Goal: Task Accomplishment & Management: Complete application form

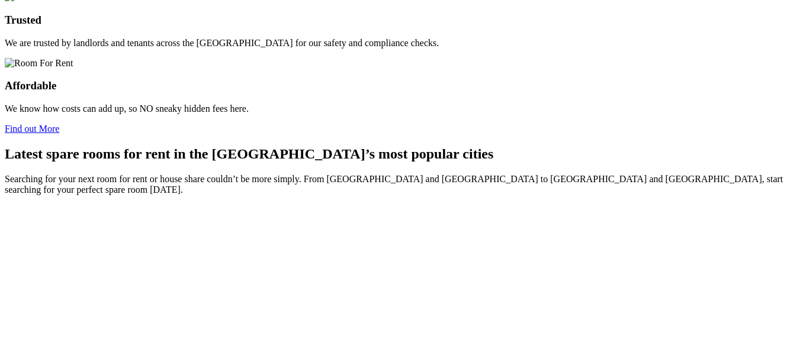
scroll to position [1006, 0]
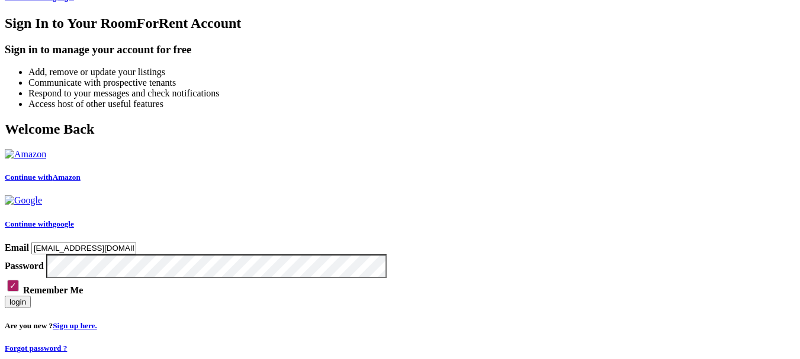
scroll to position [575, 0]
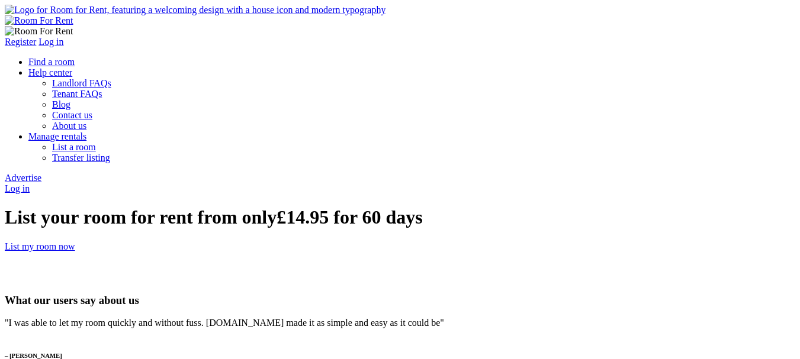
type input "[PERSON_NAME]"
type input "chhaya123@yopmail.com"
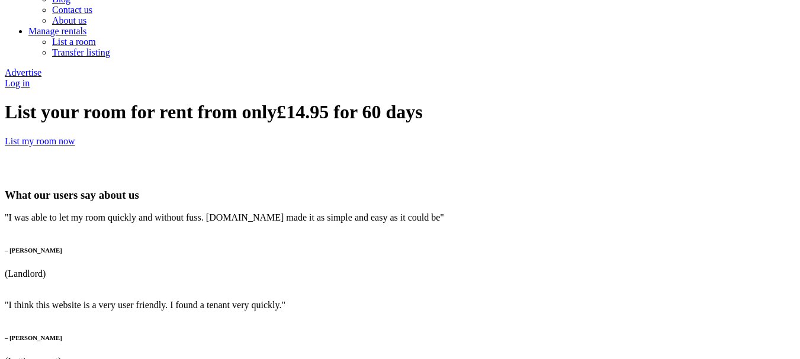
scroll to position [237, 0]
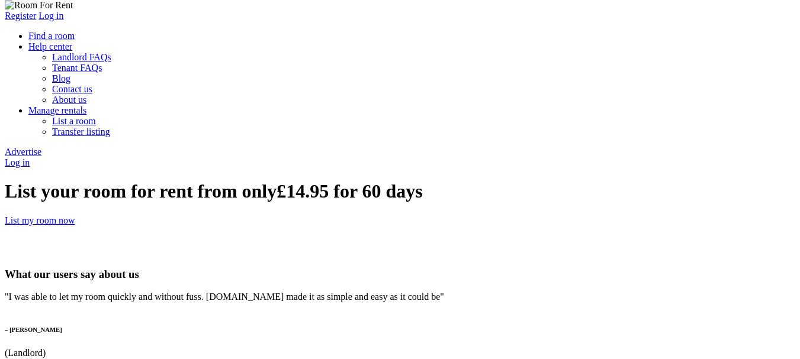
scroll to position [0, 0]
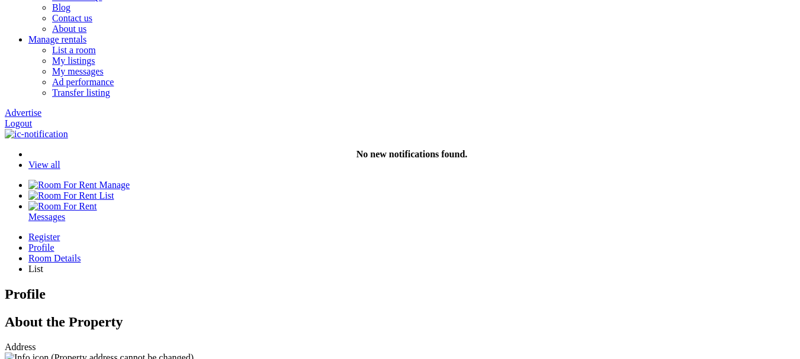
paste input "BF1 2AT"
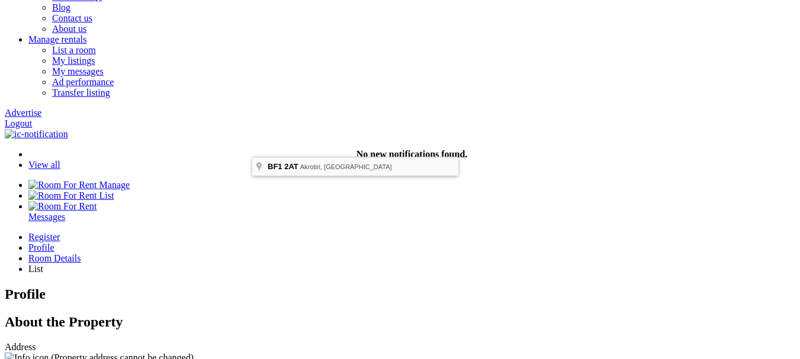
type input "Akrotiri BF1 2AT, UK"
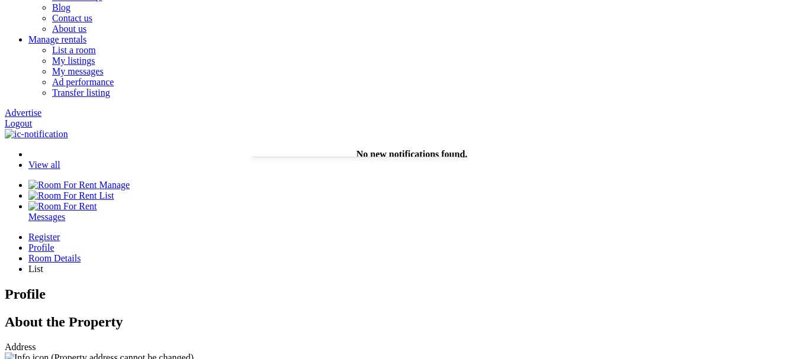
select select "House"
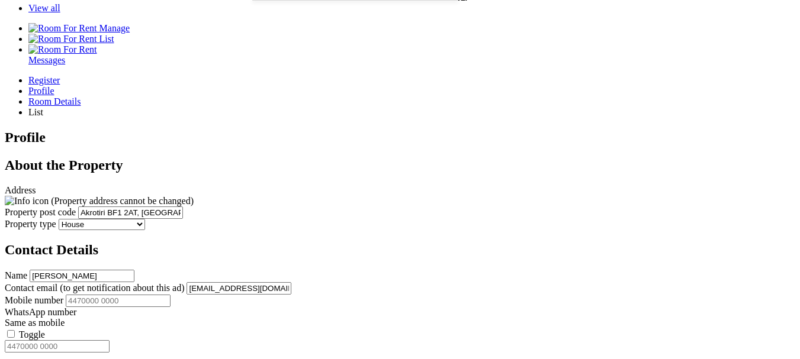
scroll to position [296, 0]
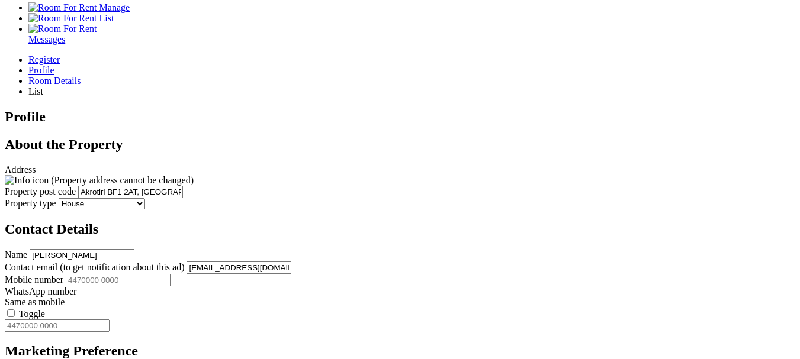
click at [170, 274] on input "Mobile number" at bounding box center [118, 280] width 105 height 12
type input "12345678978"
click at [45, 309] on label "Toggle" at bounding box center [32, 314] width 26 height 10
click at [15, 310] on input "Toggle" at bounding box center [11, 314] width 8 height 8
type input "12345678978"
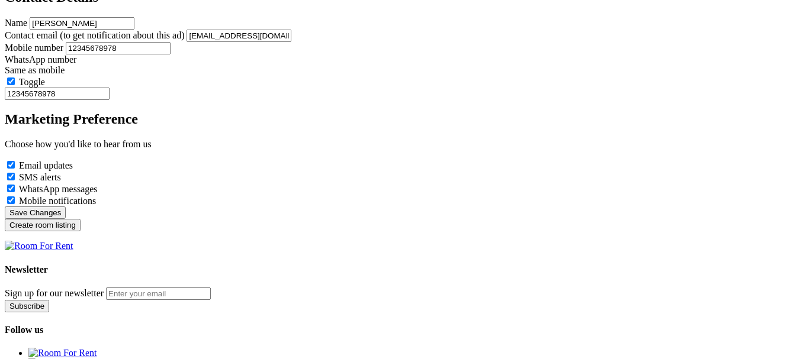
scroll to position [533, 0]
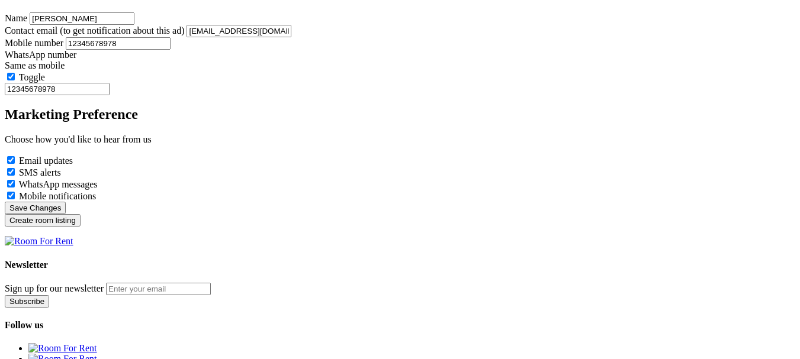
click at [80, 214] on input "Create room listing" at bounding box center [43, 220] width 76 height 12
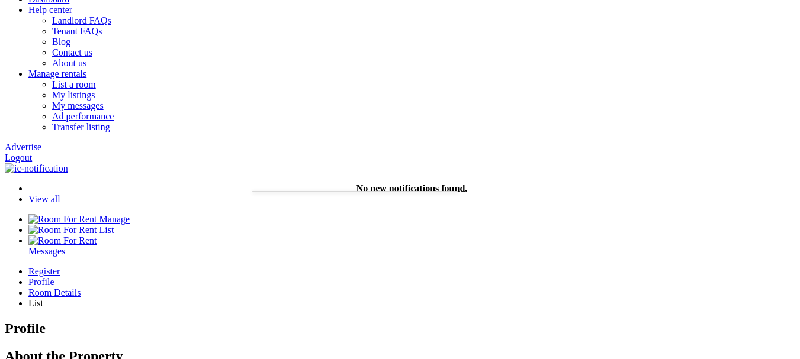
scroll to position [0, 0]
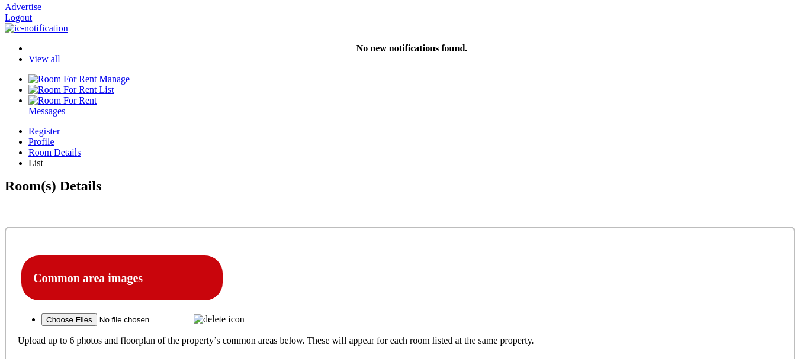
scroll to position [237, 0]
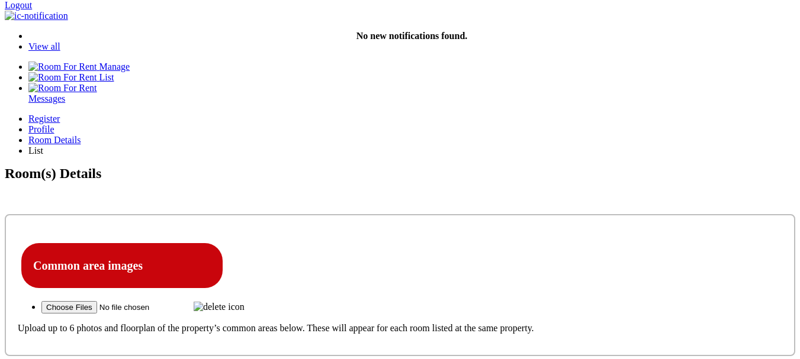
drag, startPoint x: 115, startPoint y: 123, endPoint x: 85, endPoint y: 123, distance: 30.8
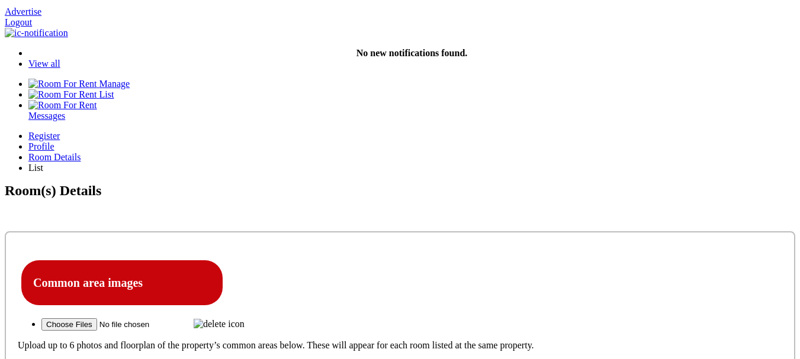
scroll to position [204, 0]
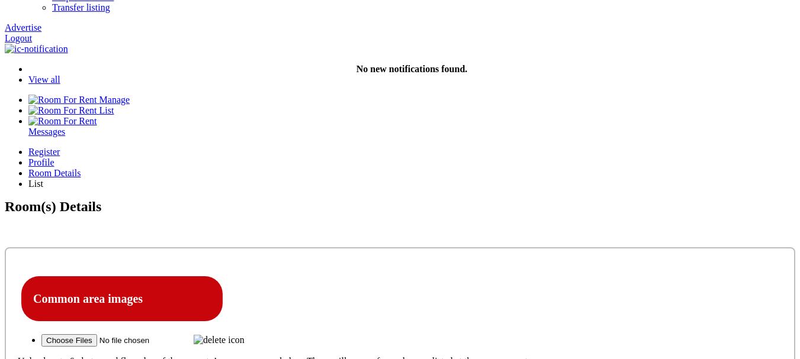
drag, startPoint x: 721, startPoint y: 260, endPoint x: 722, endPoint y: 272, distance: 11.3
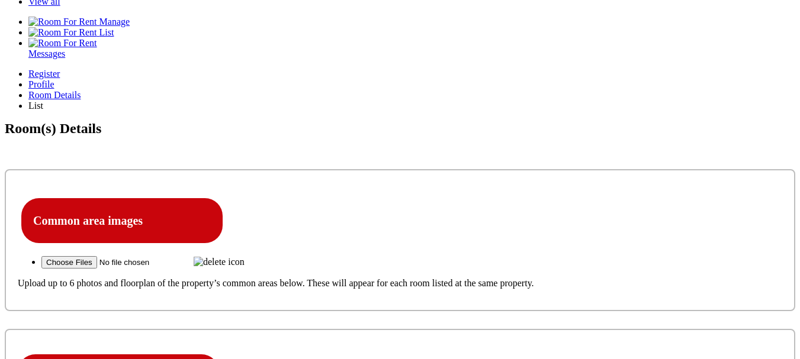
scroll to position [296, 0]
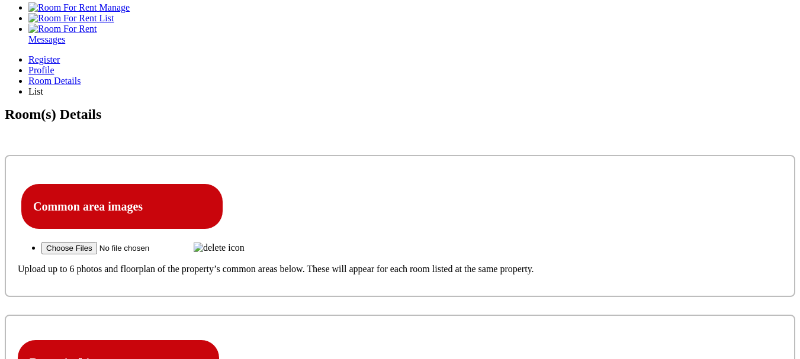
click at [30, 340] on icon at bounding box center [30, 340] width 0 height 0
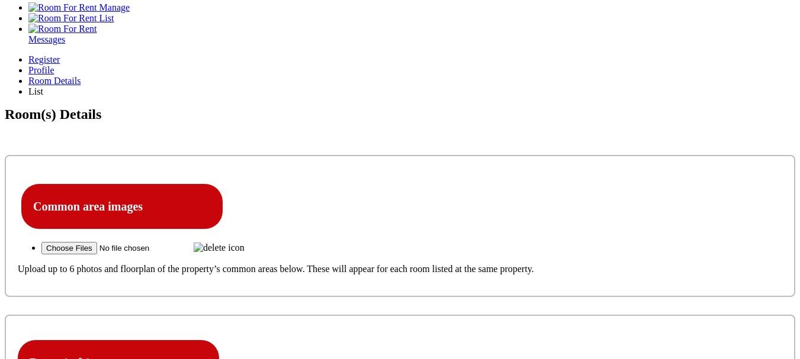
click at [30, 340] on icon at bounding box center [30, 340] width 0 height 0
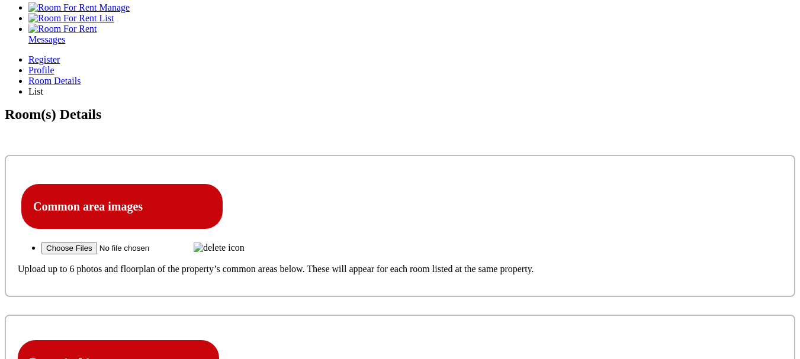
click at [30, 340] on icon at bounding box center [30, 340] width 0 height 0
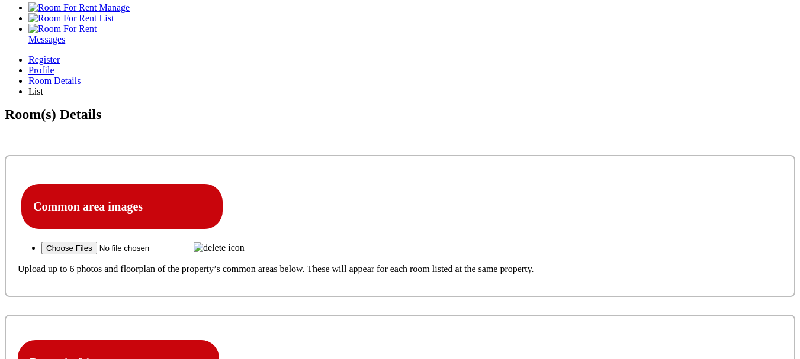
drag, startPoint x: 727, startPoint y: 172, endPoint x: 727, endPoint y: 164, distance: 7.7
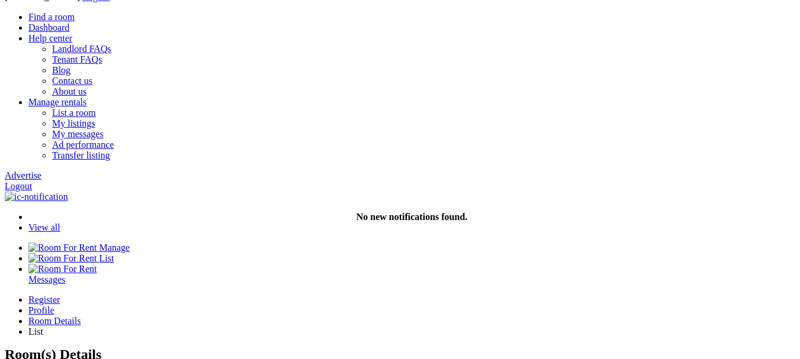
scroll to position [0, 0]
